Goal: Navigation & Orientation: Find specific page/section

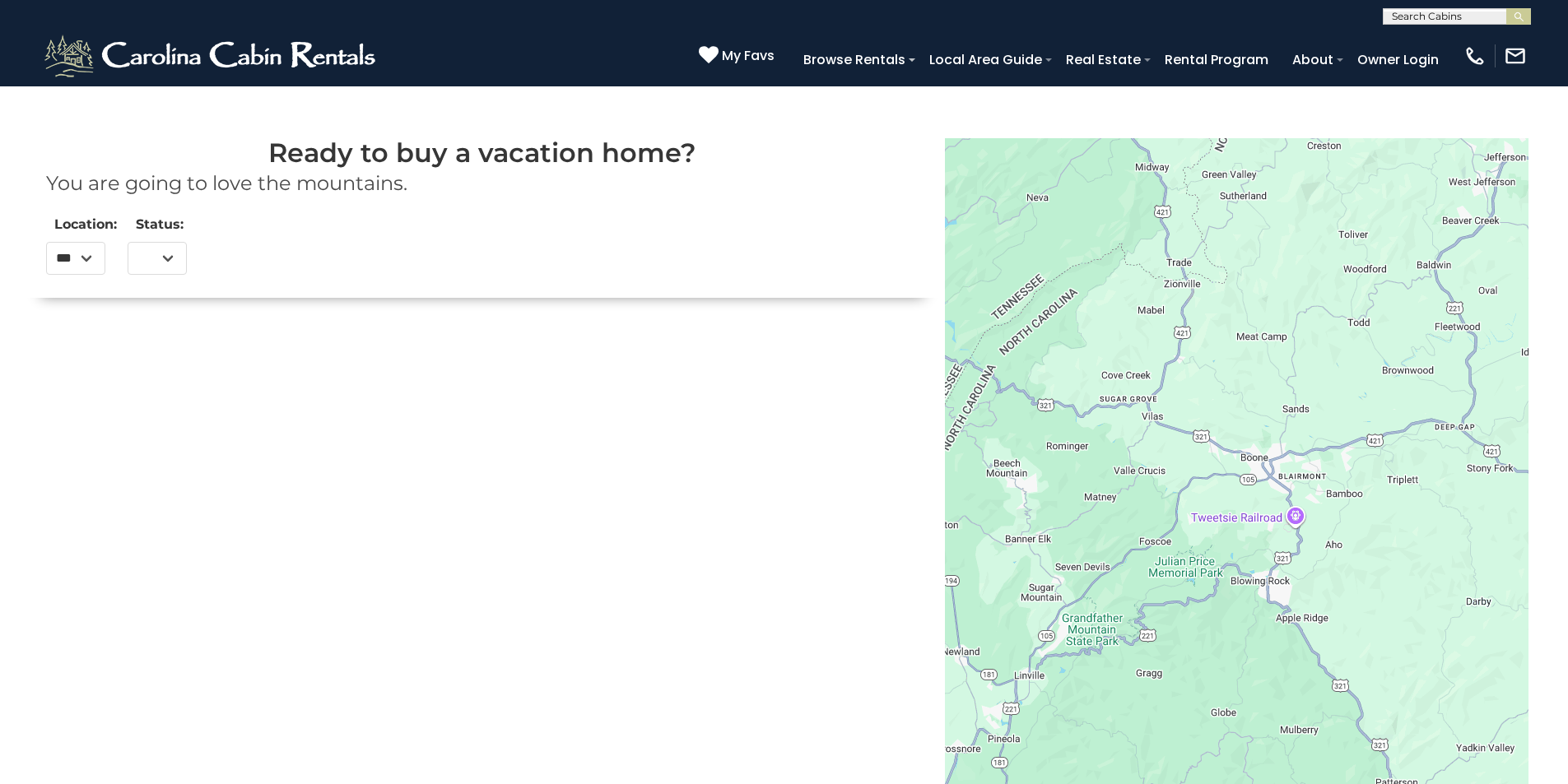
select select
click at [1250, 53] on link "Rental Program" at bounding box center [1217, 60] width 120 height 29
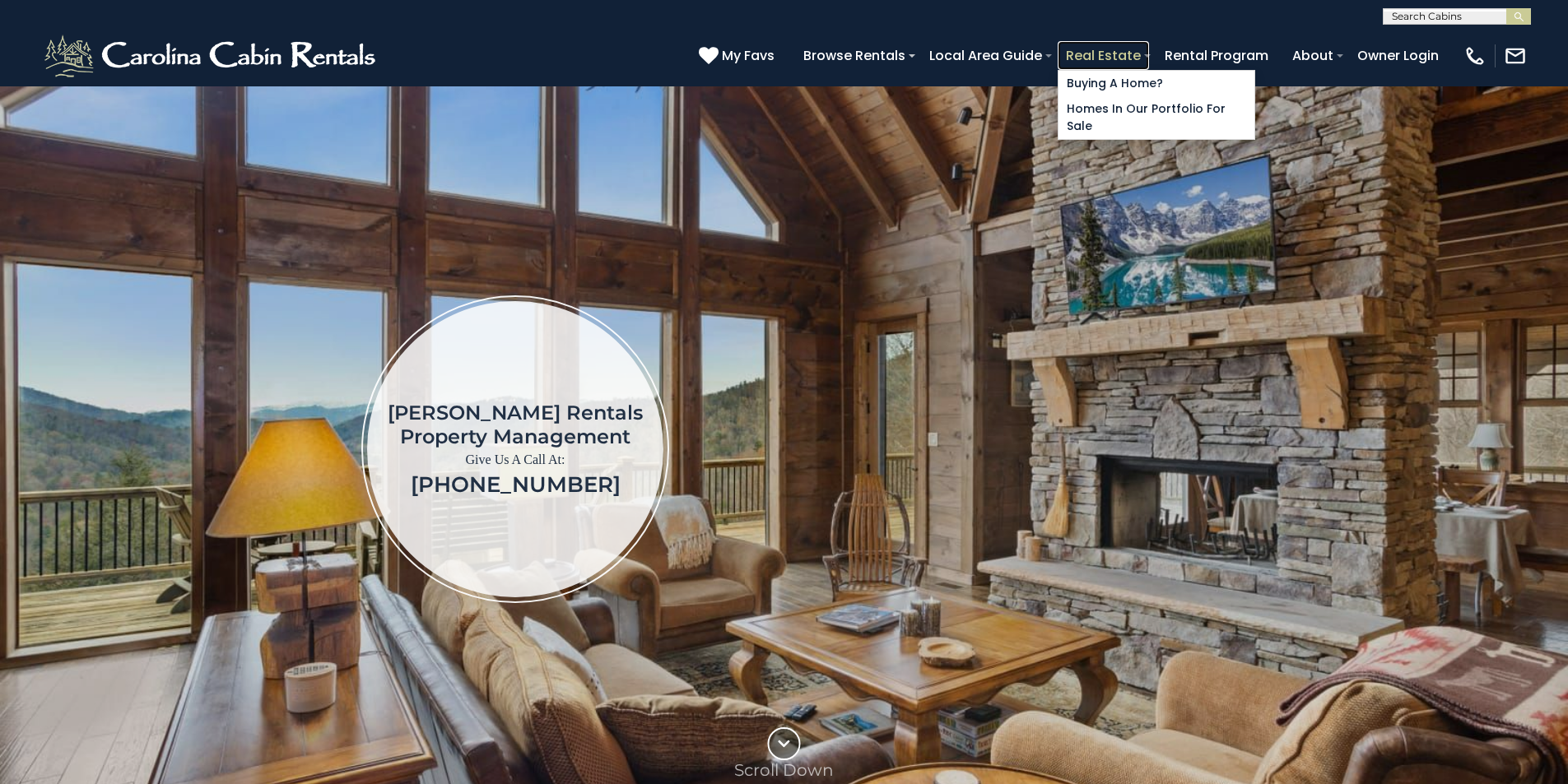
click at [1150, 47] on link "Real Estate" at bounding box center [1103, 55] width 91 height 29
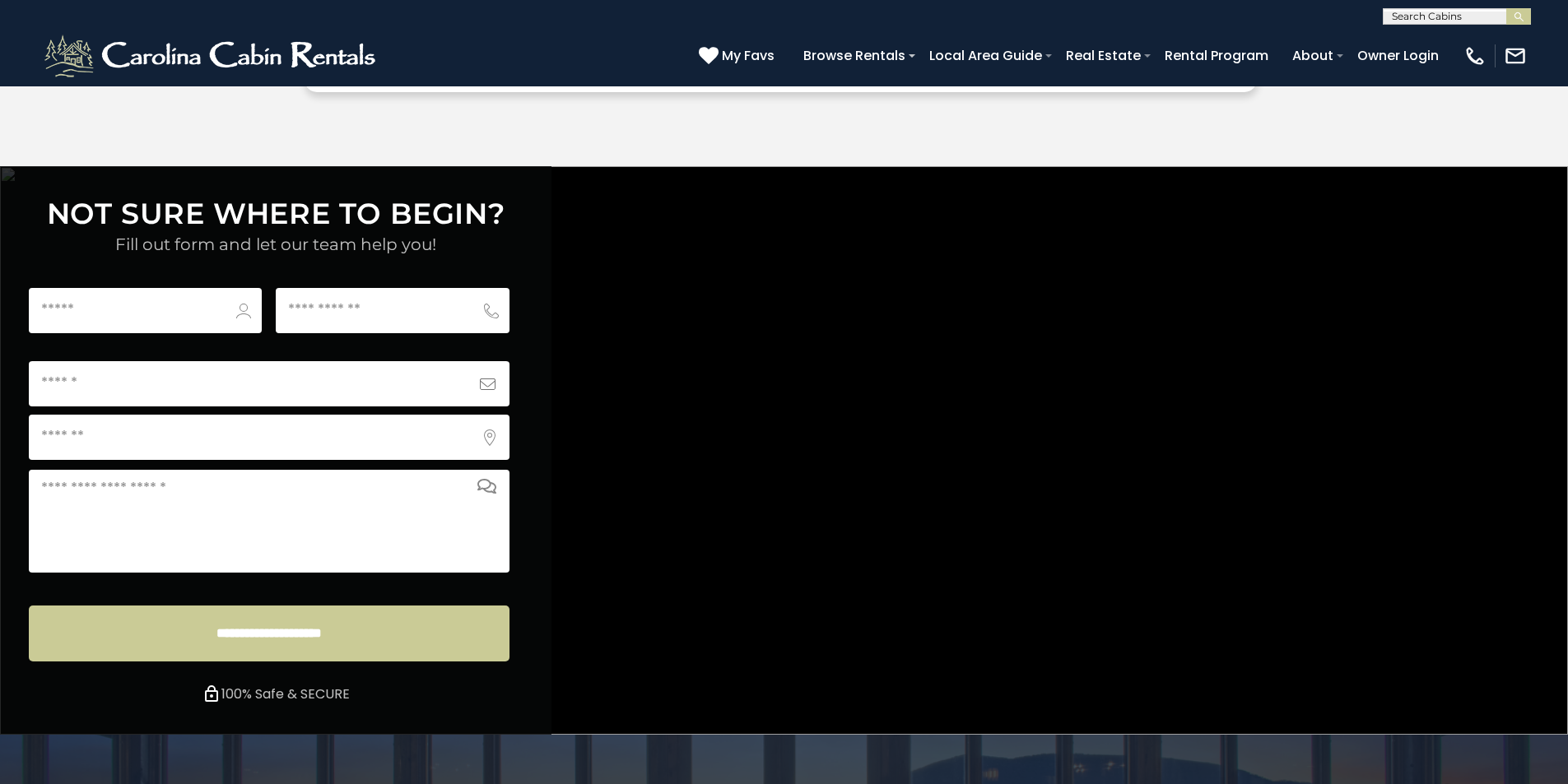
scroll to position [6127, 0]
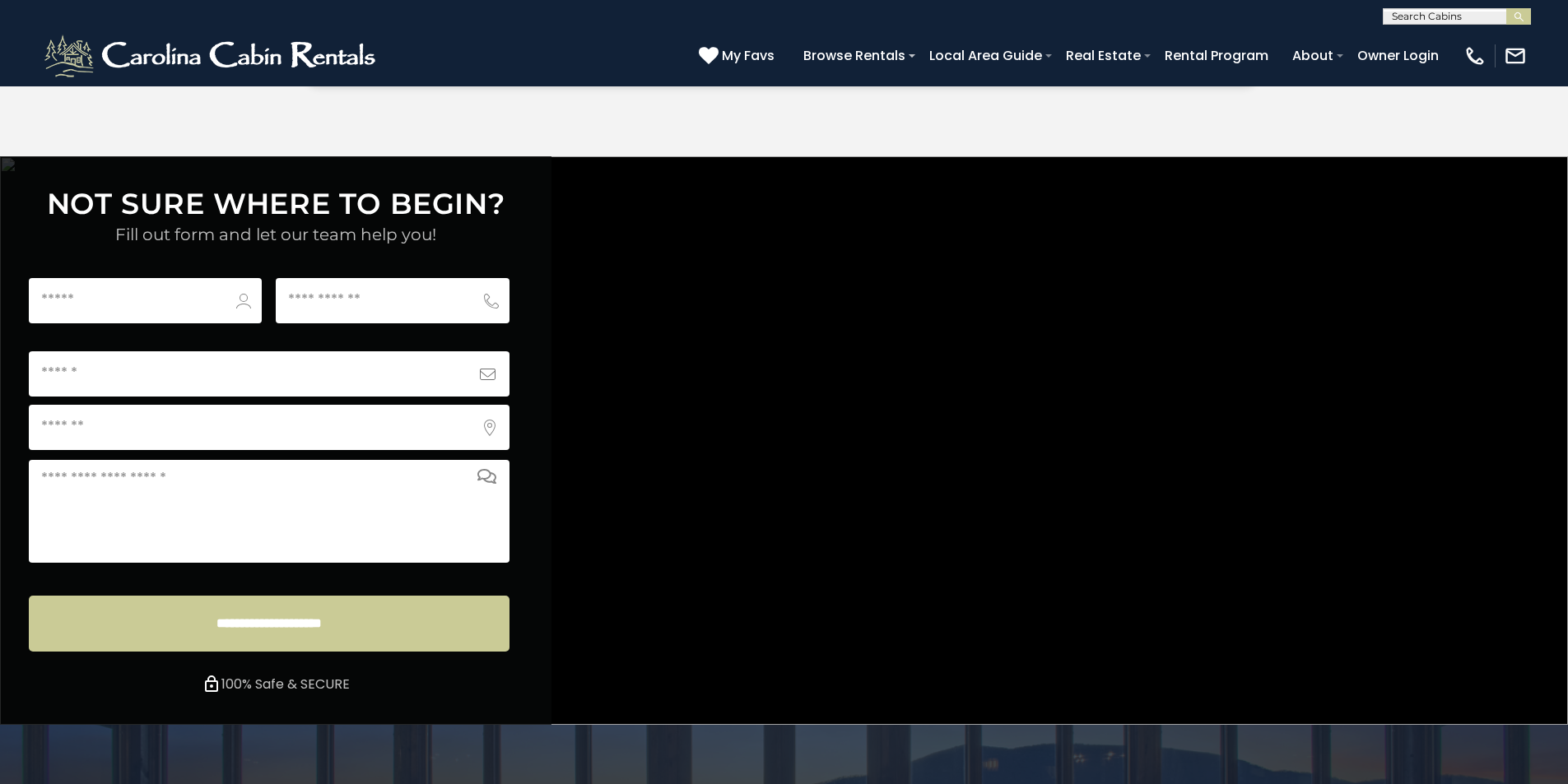
click at [1150, 49] on link "Real Estate" at bounding box center [1103, 55] width 91 height 29
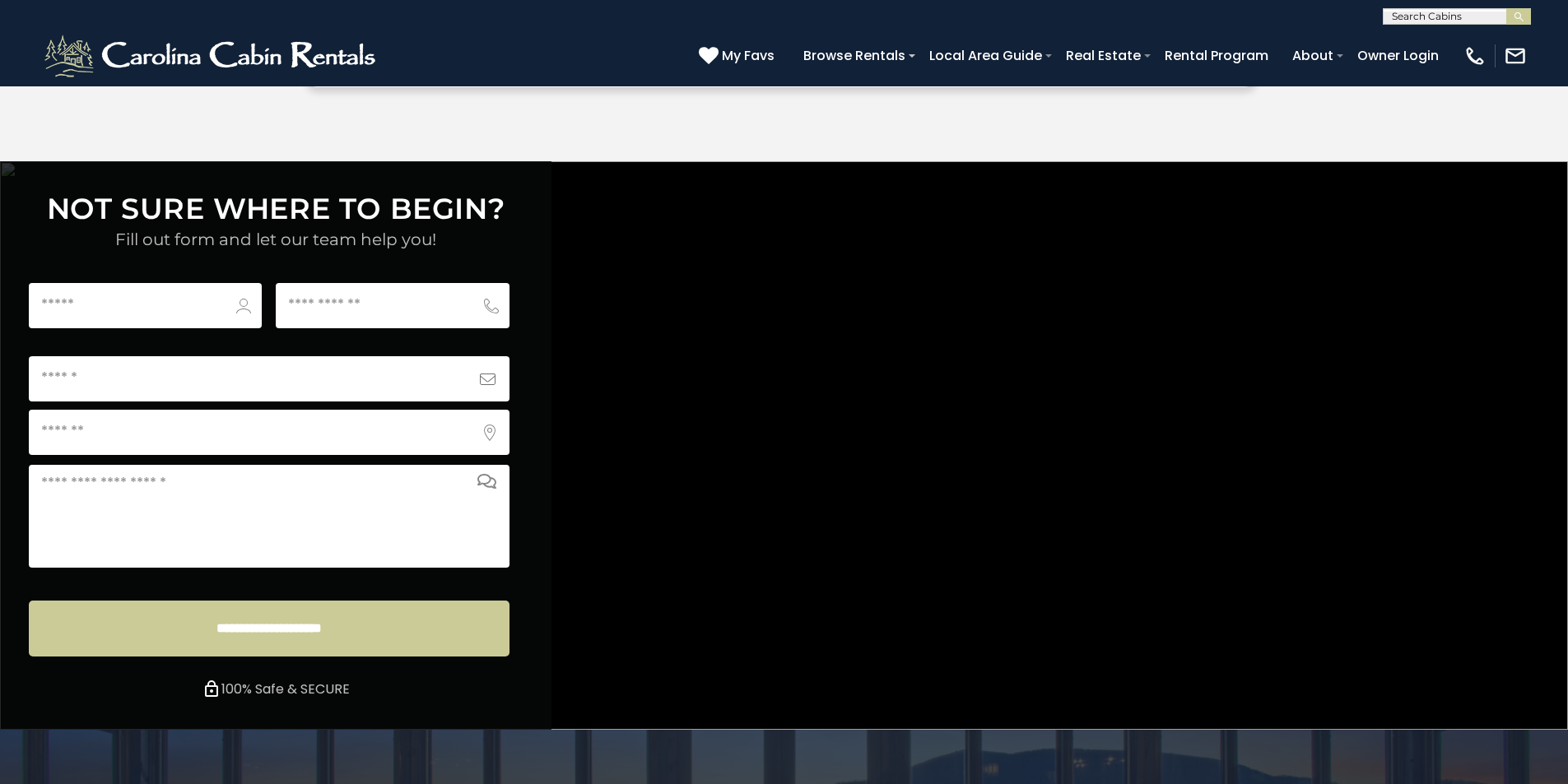
scroll to position [6127, 0]
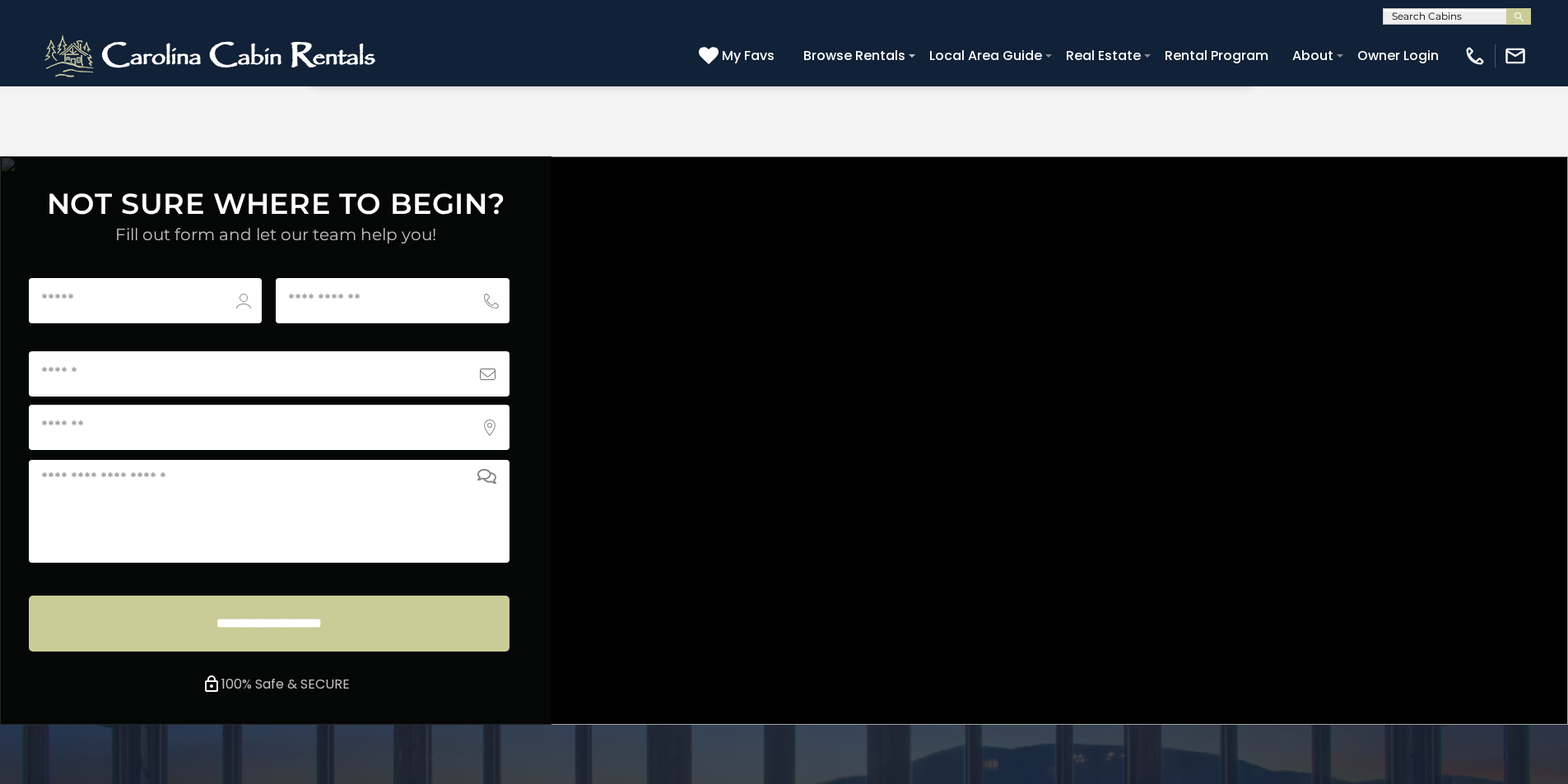
click at [76, 72] on img at bounding box center [211, 56] width 341 height 50
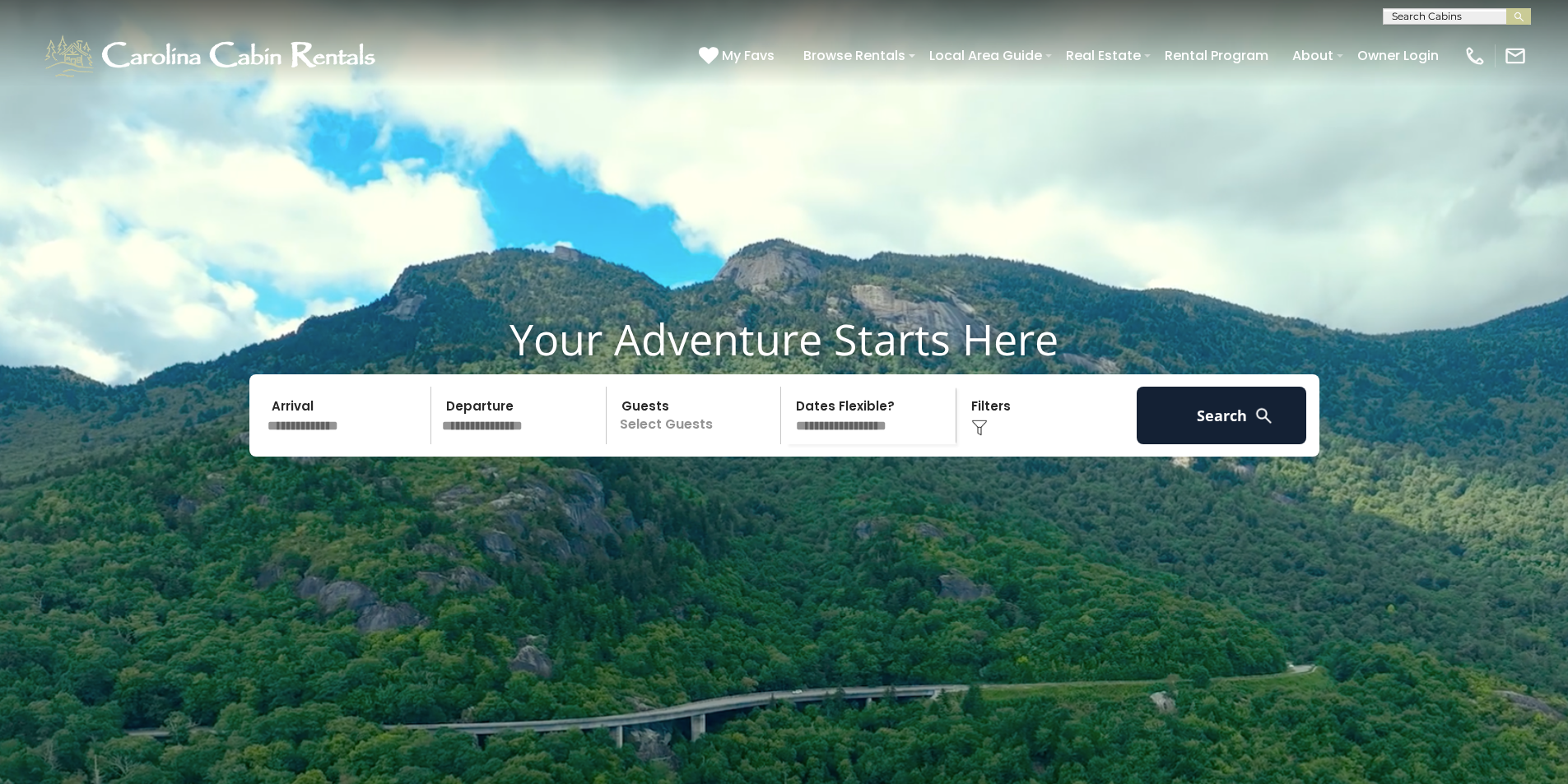
click at [299, 72] on div "[PHONE_NUMBER] My Favs Browse Rentals Local Area Guide Activities & Attractions…" at bounding box center [784, 55] width 1568 height 62
click at [77, 69] on img at bounding box center [211, 56] width 341 height 50
click at [124, 138] on video at bounding box center [784, 392] width 1568 height 784
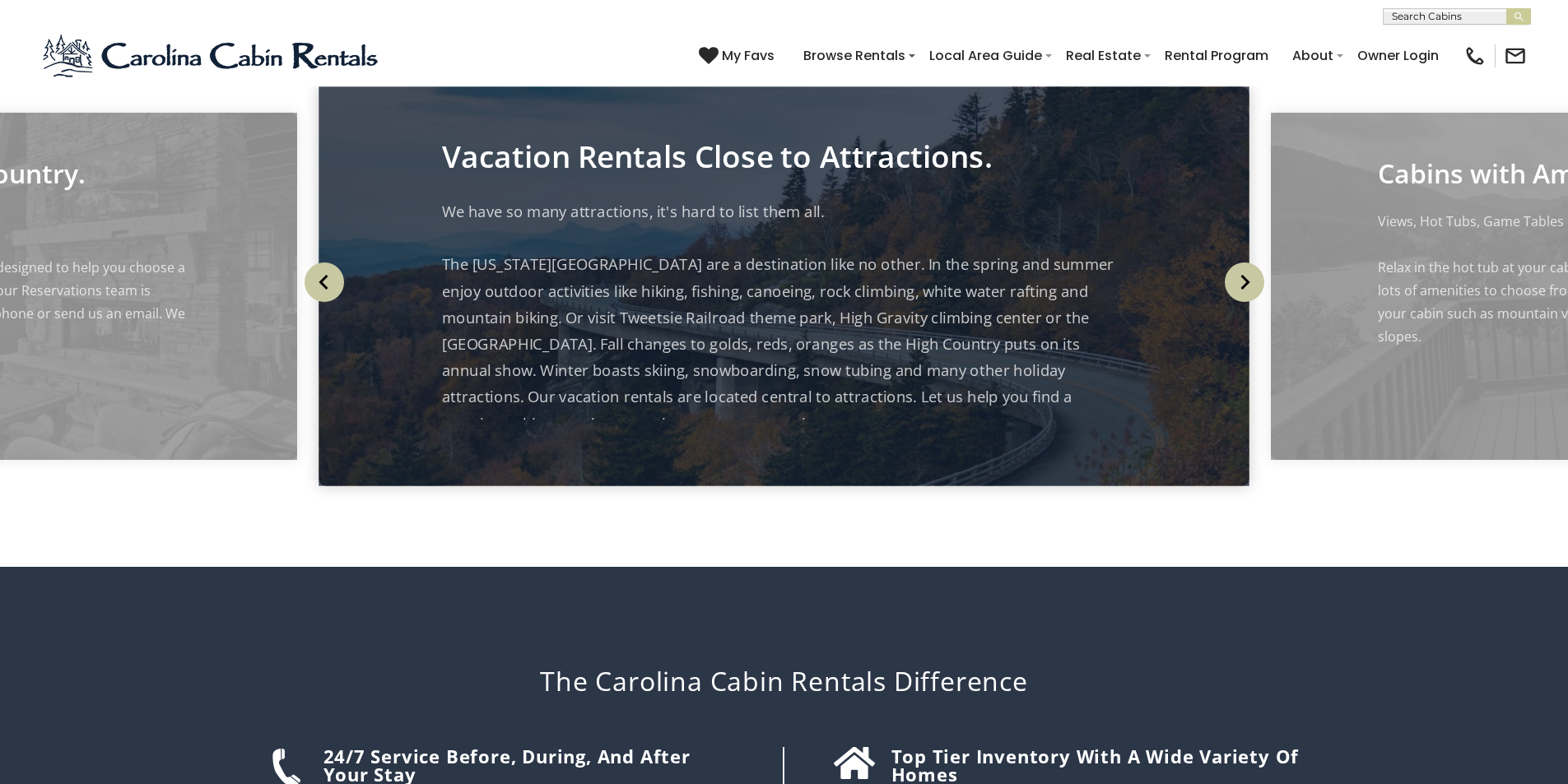
scroll to position [2741, 0]
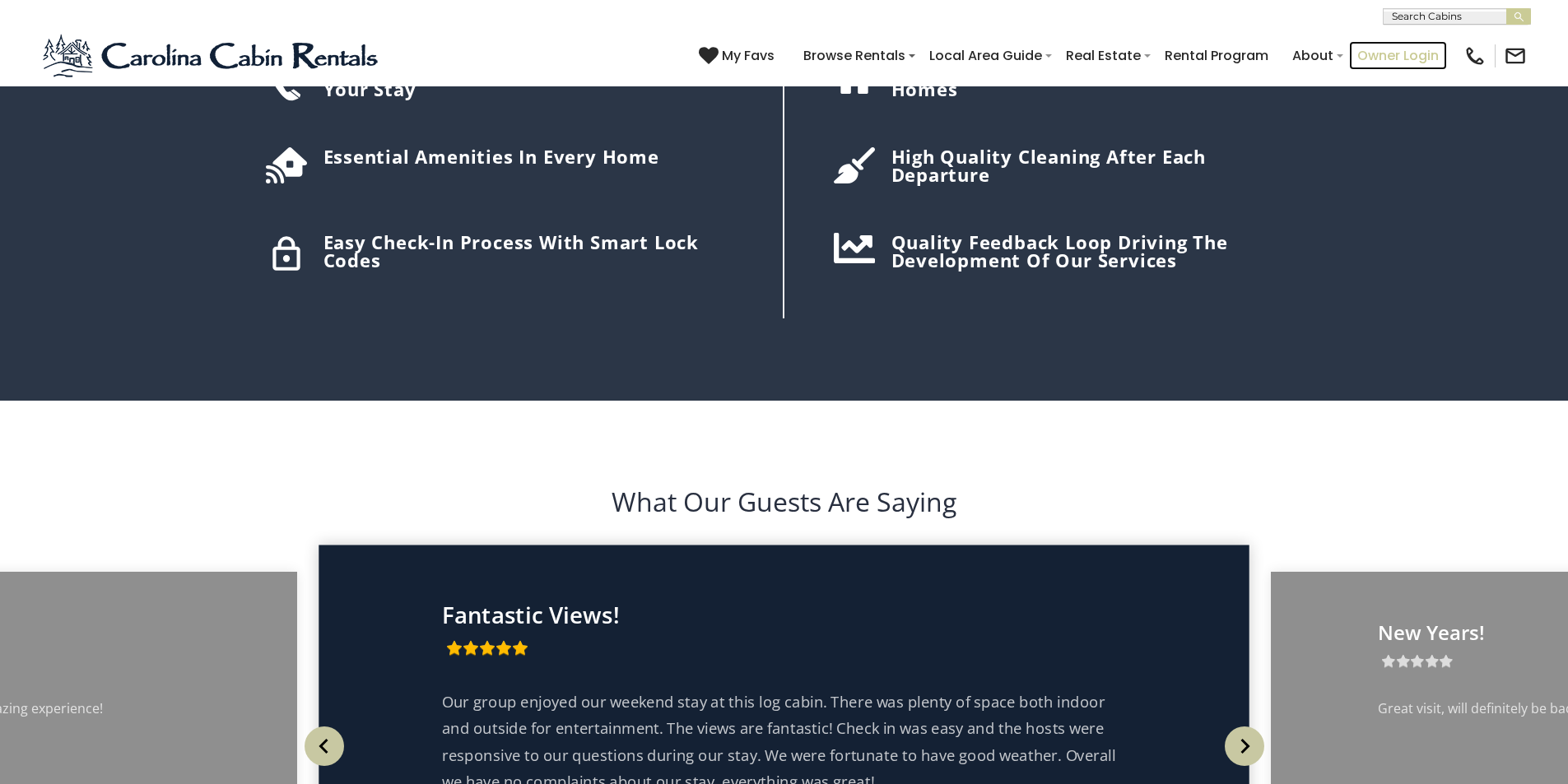
click at [1422, 48] on link "Owner Login" at bounding box center [1399, 55] width 98 height 29
